Goal: Answer question/provide support

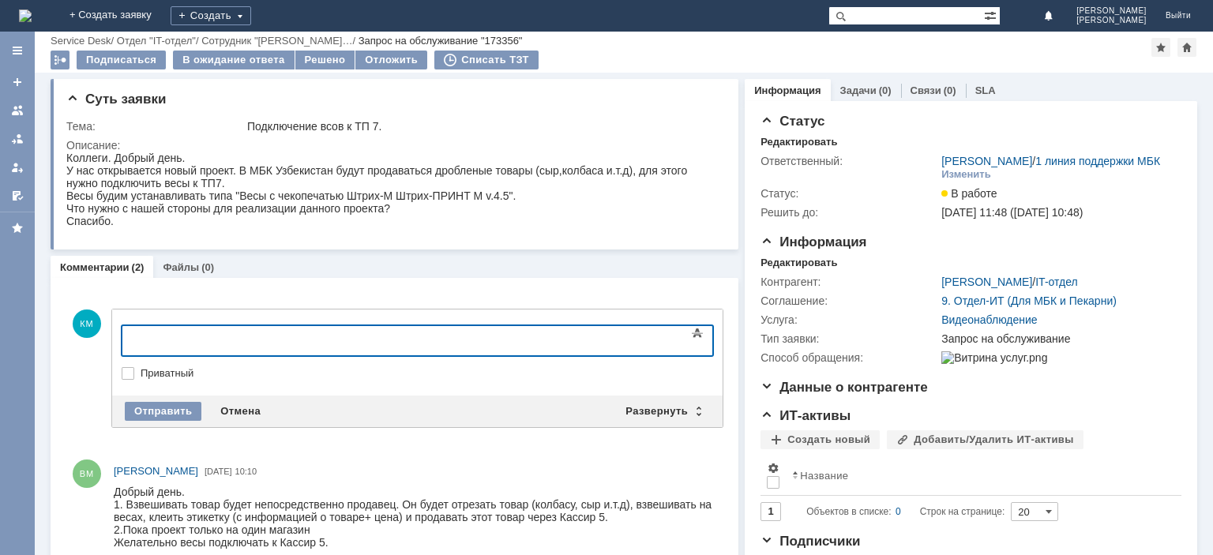
scroll to position [79, 0]
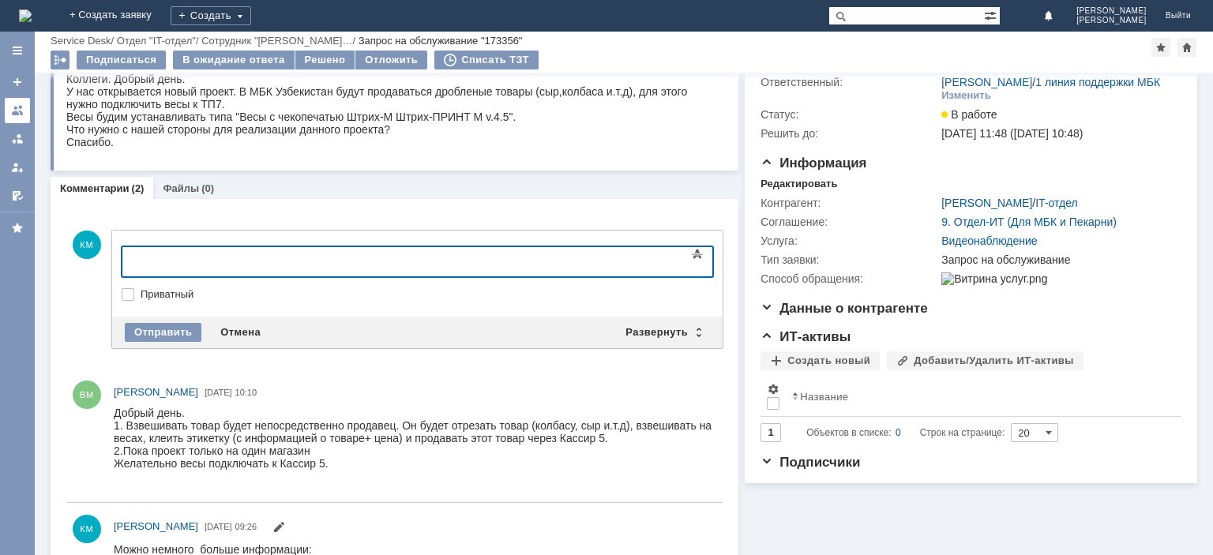
click at [17, 103] on link at bounding box center [17, 110] width 25 height 25
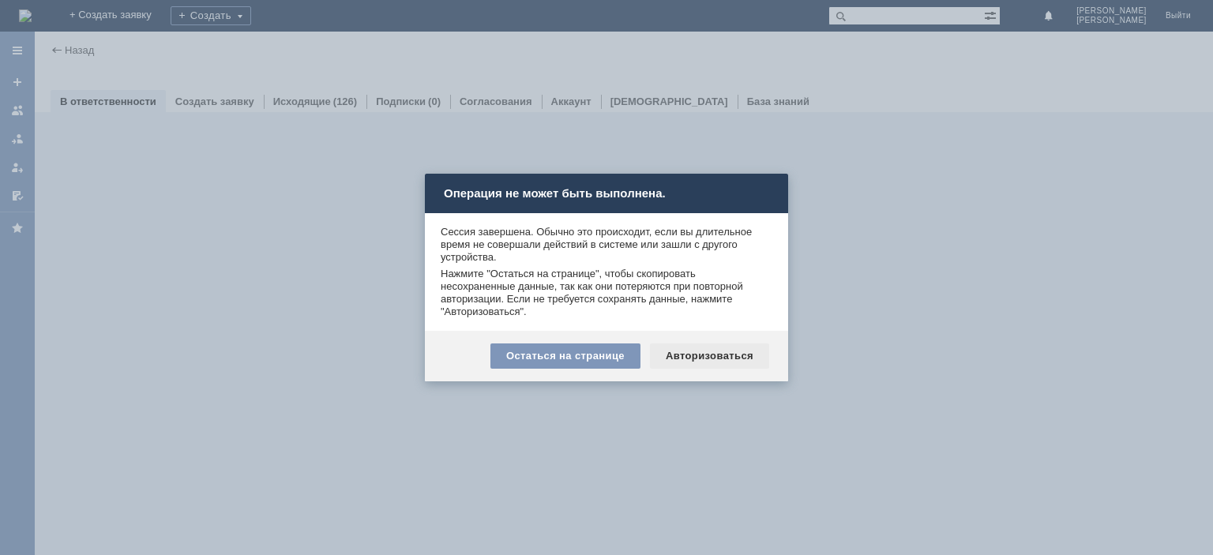
click at [694, 355] on div "Авторизоваться" at bounding box center [709, 356] width 119 height 25
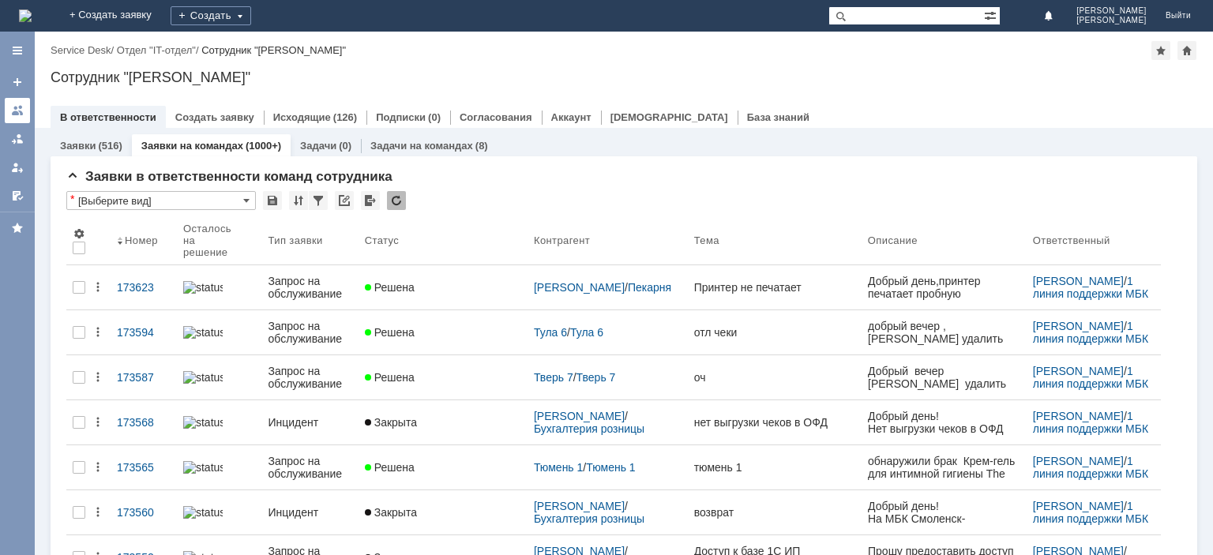
click at [21, 110] on div at bounding box center [17, 110] width 13 height 13
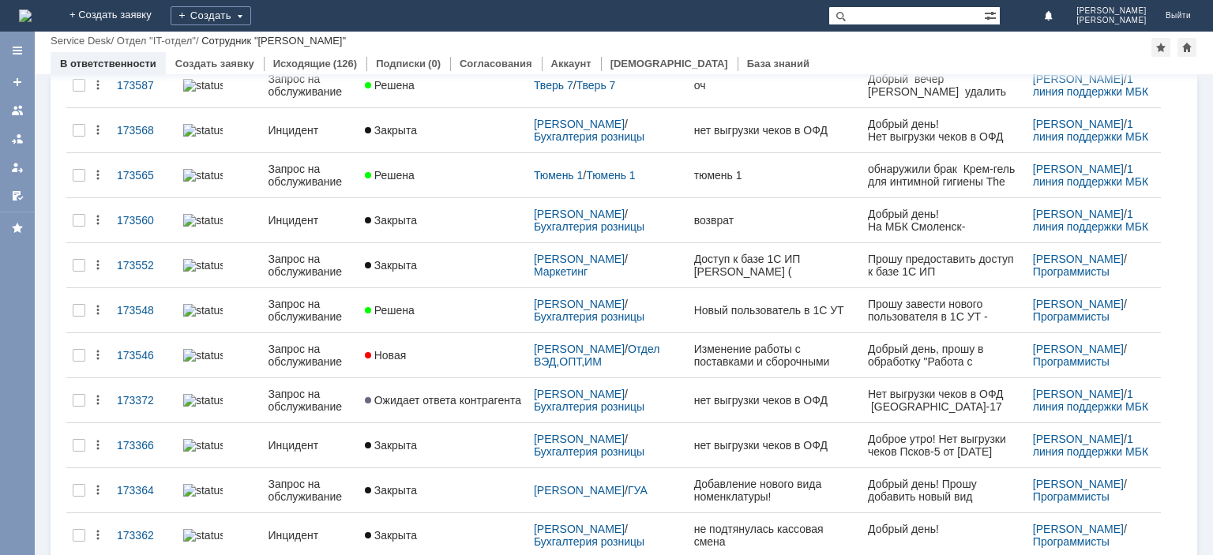
scroll to position [318, 0]
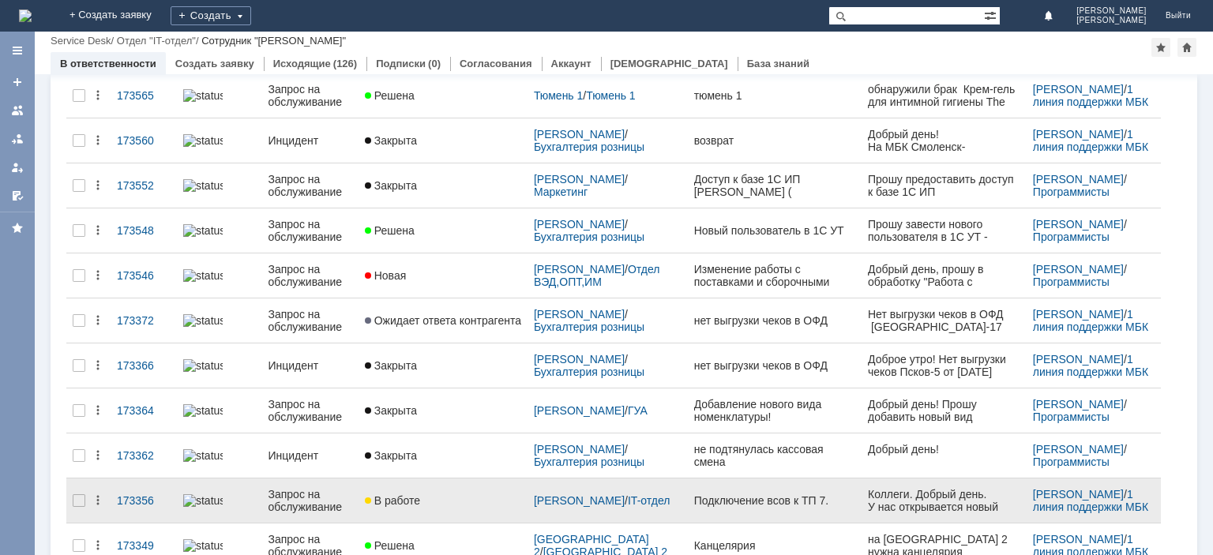
click at [302, 488] on div "Запрос на обслуживание" at bounding box center [310, 500] width 84 height 25
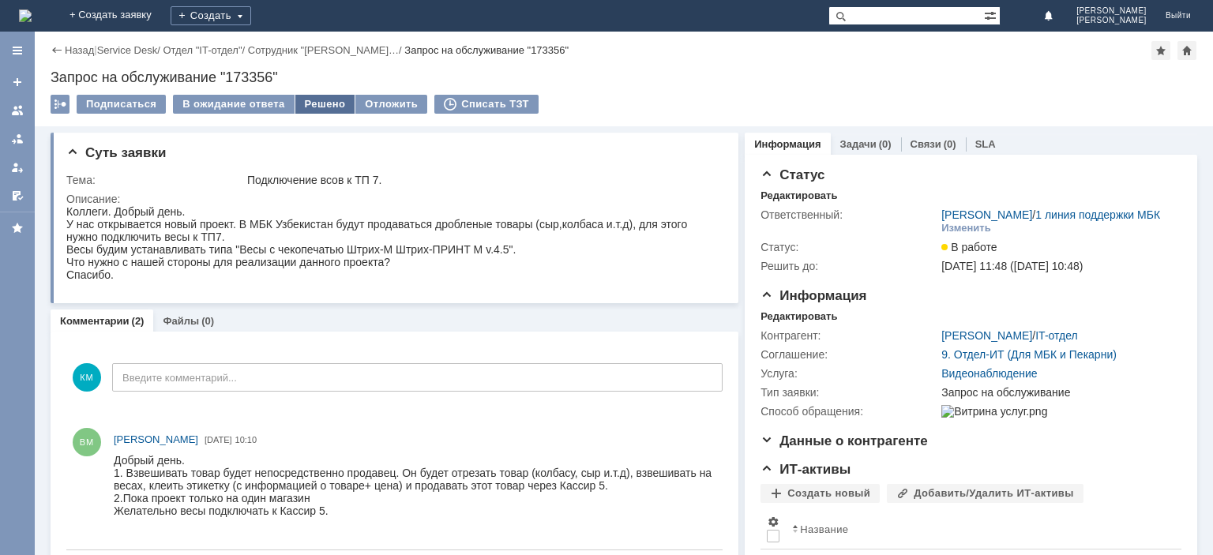
click at [308, 100] on div "Решено" at bounding box center [325, 104] width 60 height 19
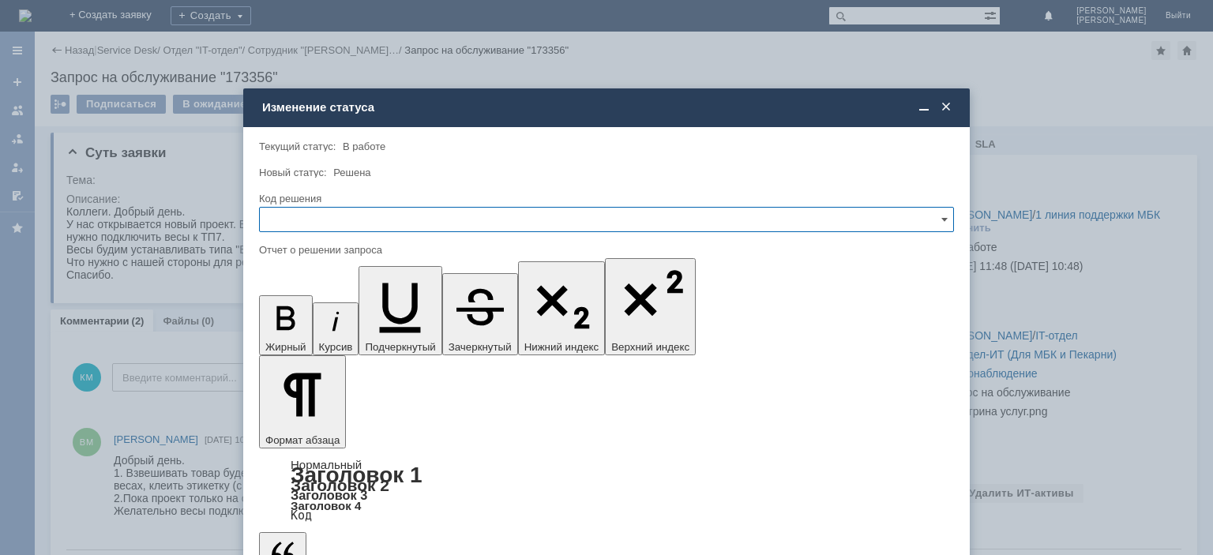
click at [336, 220] on input "text" at bounding box center [606, 219] width 695 height 25
click at [299, 321] on span "Решено" at bounding box center [606, 327] width 674 height 13
type input "Решено"
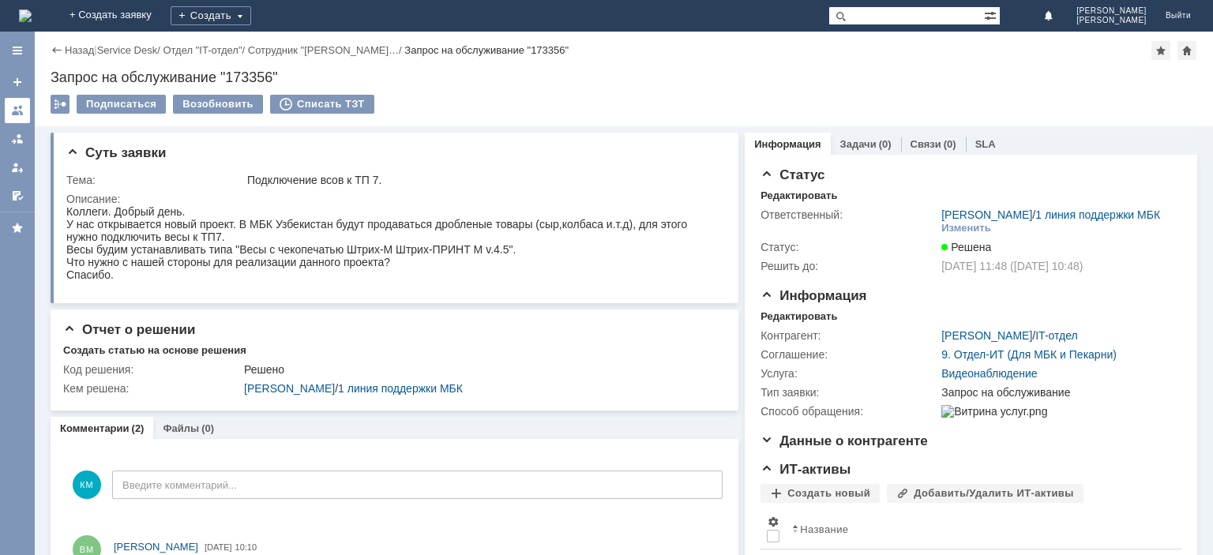
click at [17, 113] on div at bounding box center [17, 110] width 13 height 13
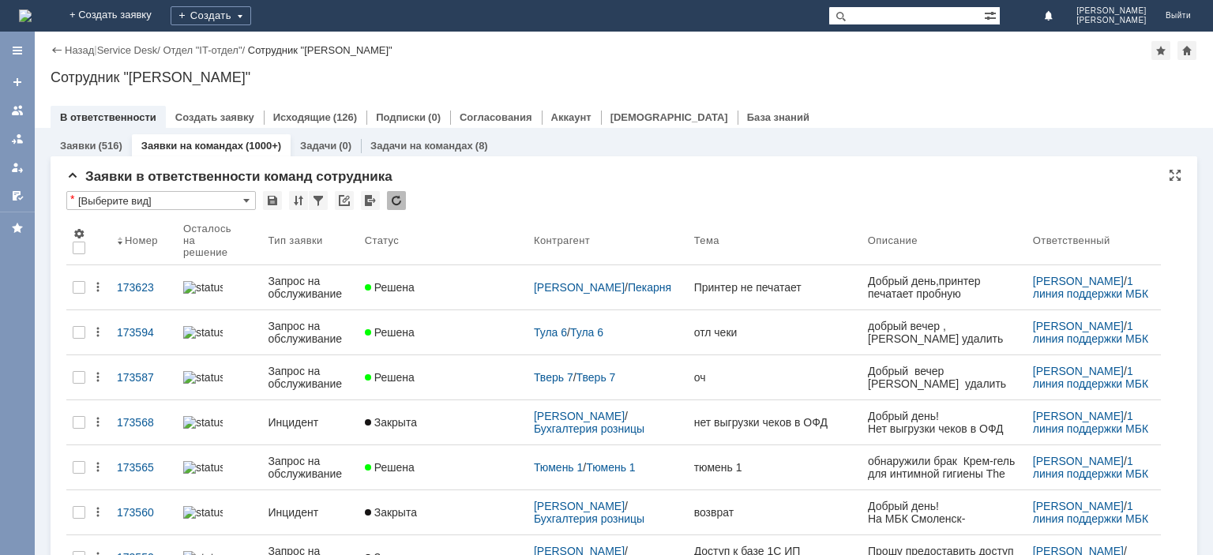
click at [398, 197] on div at bounding box center [396, 200] width 19 height 19
click at [389, 200] on div at bounding box center [396, 200] width 19 height 19
